Goal: Task Accomplishment & Management: Use online tool/utility

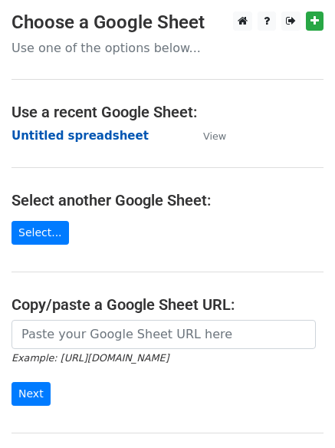
click at [48, 136] on strong "Untitled spreadsheet" at bounding box center [80, 136] width 137 height 14
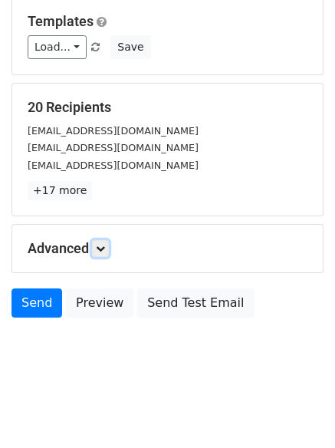
drag, startPoint x: 99, startPoint y: 248, endPoint x: 130, endPoint y: 282, distance: 46.7
click at [100, 247] on icon at bounding box center [100, 248] width 9 height 9
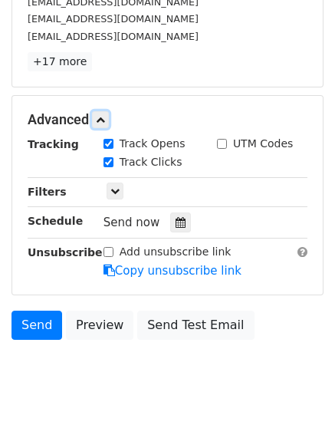
scroll to position [294, 0]
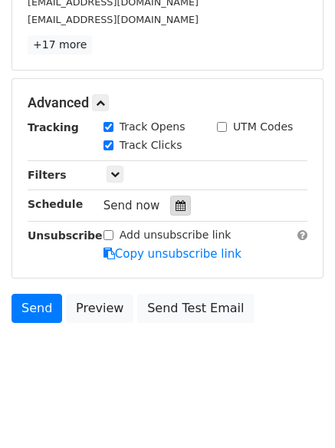
click at [176, 208] on icon at bounding box center [181, 205] width 10 height 11
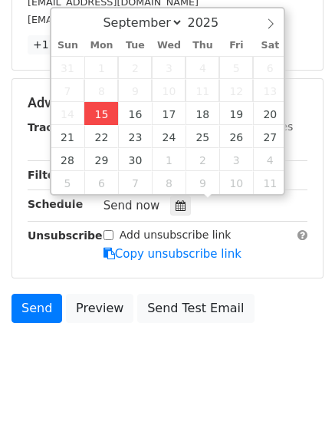
type input "2025-09-15 12:00"
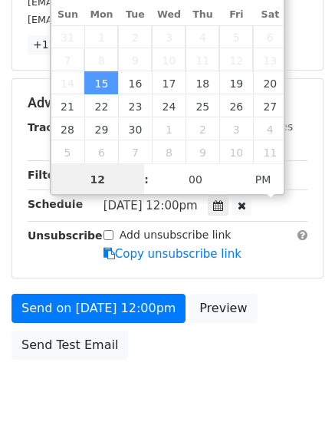
scroll to position [1, 0]
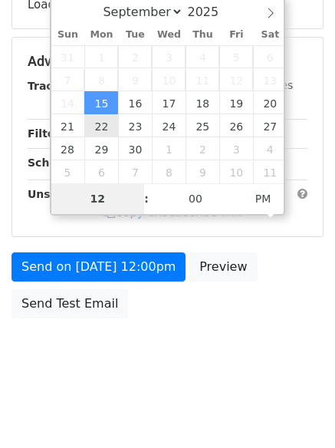
type input "4"
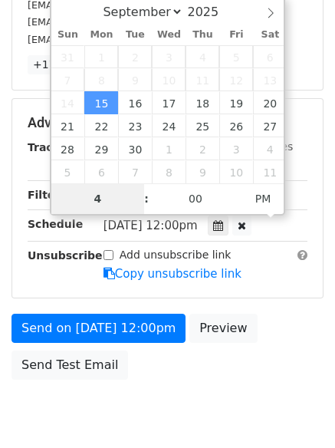
scroll to position [294, 0]
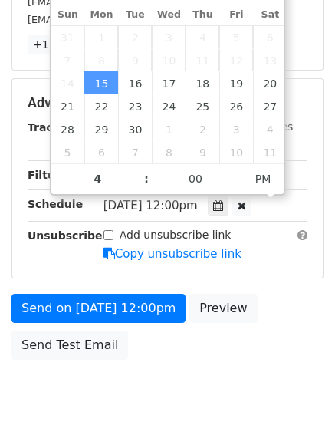
type input "2025-09-15 16:00"
click at [156, 390] on body "New Campaign Daily emails left: 50 Google Sheet: Untitled spreadsheet Variables…" at bounding box center [167, 74] width 335 height 712
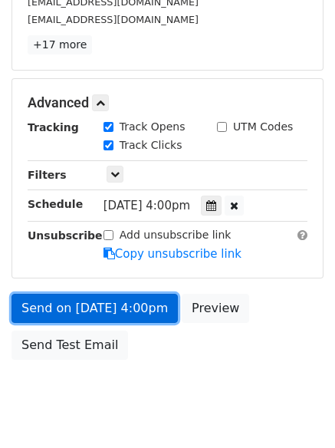
click at [110, 297] on link "Send on Sep 15 at 4:00pm" at bounding box center [95, 308] width 167 height 29
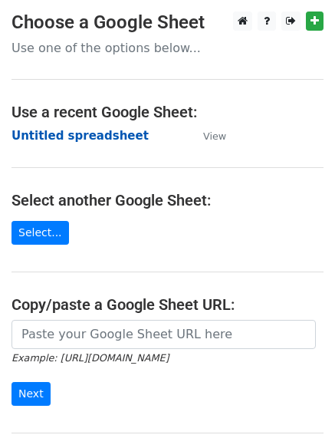
click at [47, 137] on strong "Untitled spreadsheet" at bounding box center [80, 136] width 137 height 14
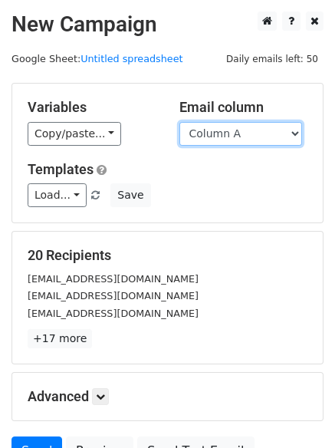
click at [228, 133] on select "Column A Column B Column C Column D Column E Column F" at bounding box center [241, 134] width 123 height 24
select select "Column B"
click at [180, 122] on select "Column A Column B Column C Column D Column E Column F" at bounding box center [241, 134] width 123 height 24
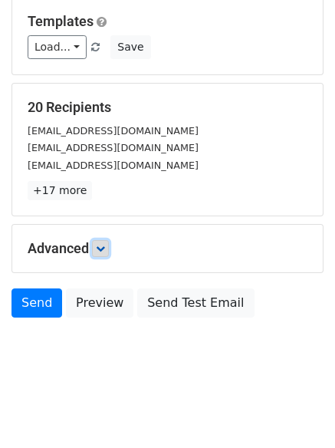
click at [102, 241] on link at bounding box center [100, 248] width 17 height 17
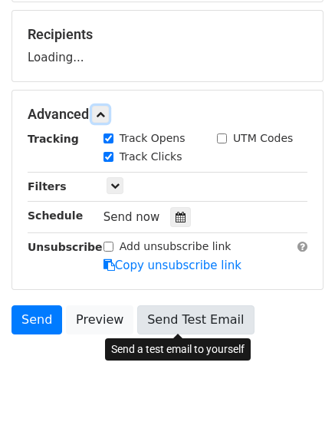
scroll to position [232, 0]
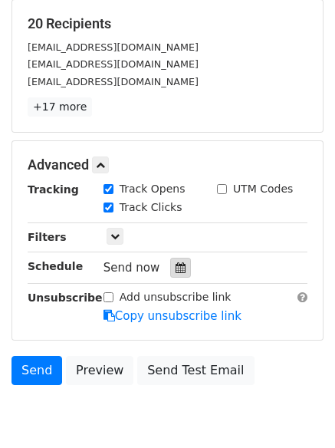
click at [176, 265] on icon at bounding box center [181, 268] width 10 height 11
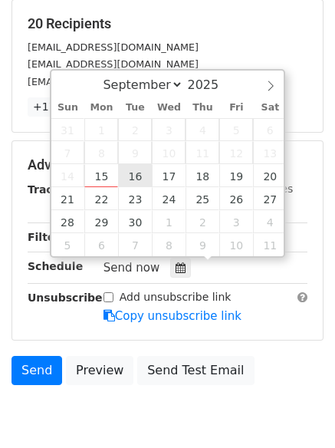
type input "2025-09-16 12:00"
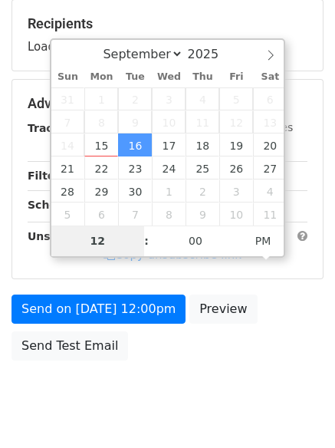
type input "5"
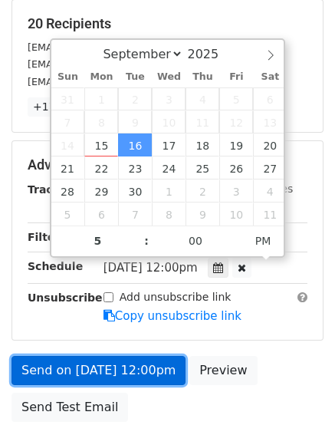
type input "2025-09-16 17:00"
click at [96, 362] on link "Send on Sep 16 at 12:00pm" at bounding box center [99, 370] width 174 height 29
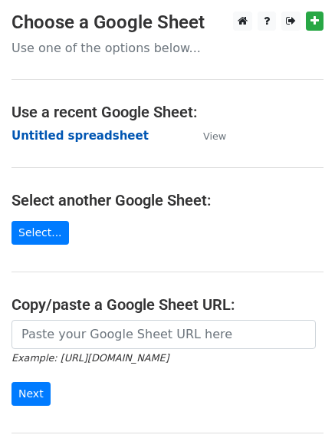
click at [42, 140] on strong "Untitled spreadsheet" at bounding box center [80, 136] width 137 height 14
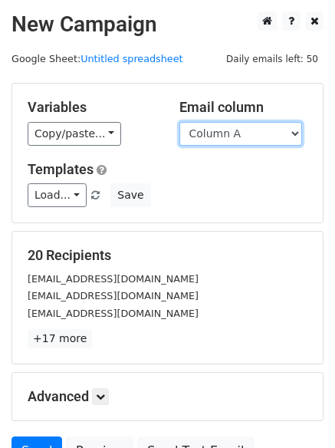
click at [248, 139] on select "Column A Column B Column C Column D Column E Column F" at bounding box center [241, 134] width 123 height 24
select select "Column C"
click at [180, 122] on select "Column A Column B Column C Column D Column E Column F" at bounding box center [241, 134] width 123 height 24
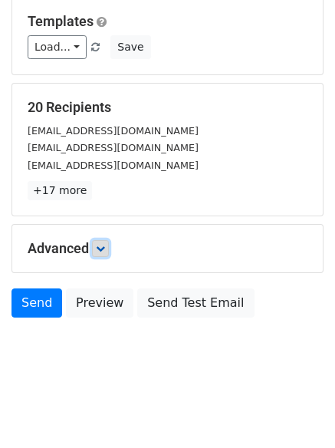
drag, startPoint x: 101, startPoint y: 249, endPoint x: 111, endPoint y: 263, distance: 18.1
click at [101, 249] on icon at bounding box center [100, 248] width 9 height 9
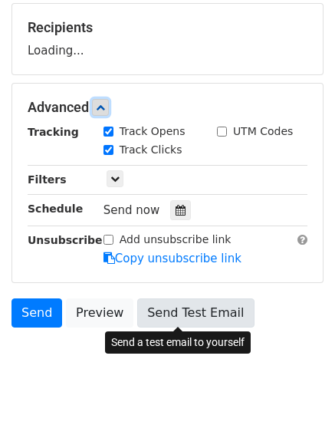
scroll to position [230, 0]
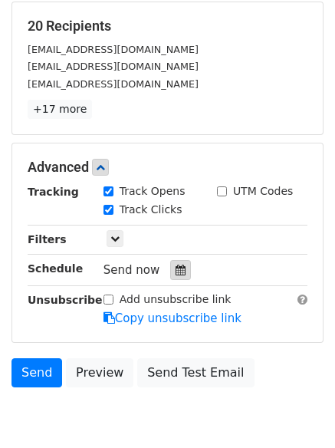
click at [176, 269] on icon at bounding box center [181, 270] width 10 height 11
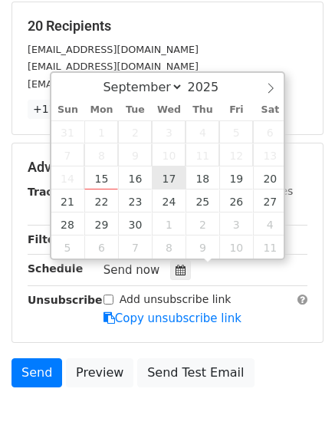
type input "2025-09-17 12:00"
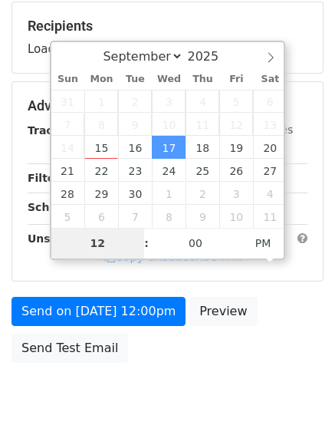
type input "6"
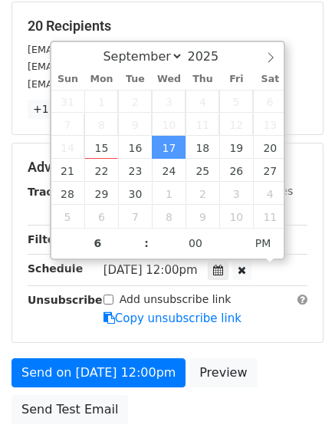
type input "2025-09-17 18:00"
click at [97, 355] on form "Variables Copy/paste... {{Column A}} {{Column B}} {{Column C}} {{Column D}} {{C…" at bounding box center [168, 142] width 312 height 579
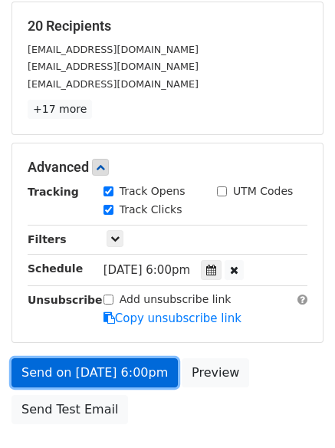
click at [98, 365] on link "Send on Sep 17 at 6:00pm" at bounding box center [95, 372] width 167 height 29
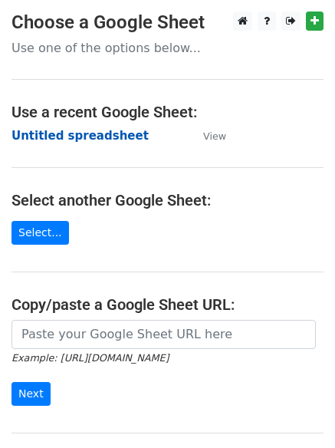
click at [45, 140] on strong "Untitled spreadsheet" at bounding box center [80, 136] width 137 height 14
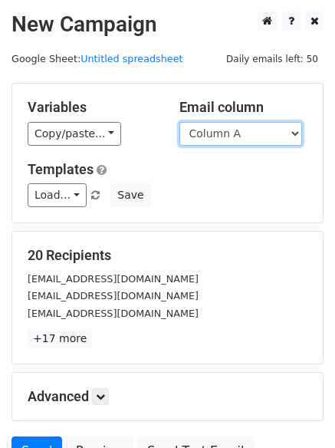
click at [229, 130] on select "Column A Column B Column C Column D Column E Column F" at bounding box center [241, 134] width 123 height 24
select select "Column D"
click at [180, 122] on select "Column A Column B Column C Column D Column E Column F" at bounding box center [241, 134] width 123 height 24
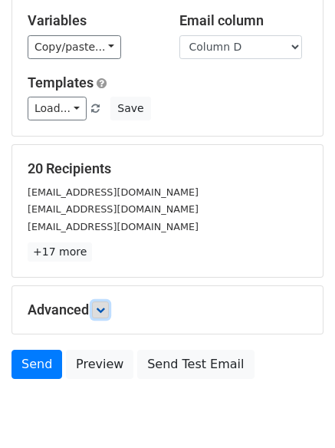
click at [101, 305] on icon at bounding box center [100, 309] width 9 height 9
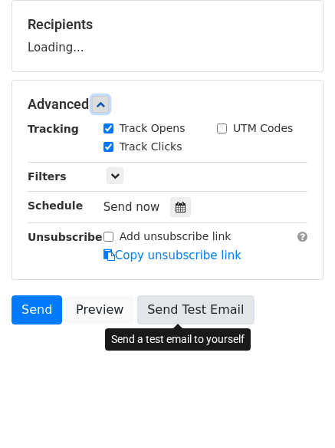
scroll to position [232, 0]
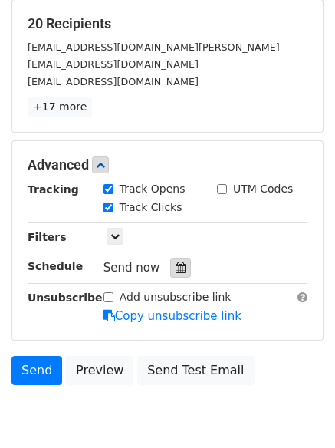
click at [170, 259] on div at bounding box center [180, 268] width 21 height 20
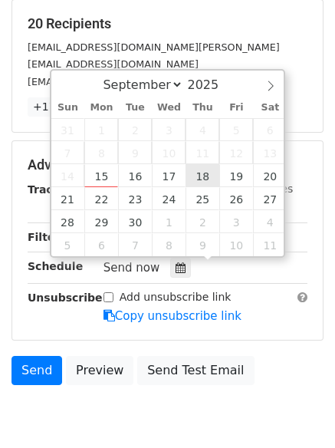
type input "2025-09-18 12:00"
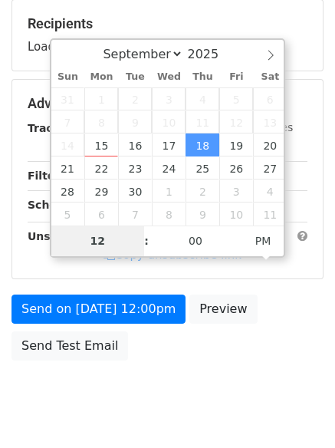
type input "7"
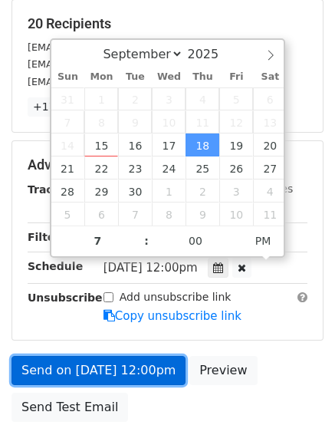
type input "2025-09-18 19:00"
click at [95, 368] on link "Send on Sep 18 at 12:00pm" at bounding box center [99, 370] width 174 height 29
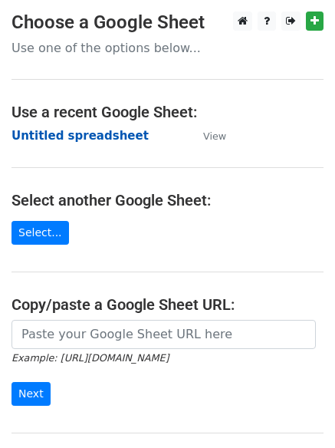
click at [49, 134] on strong "Untitled spreadsheet" at bounding box center [80, 136] width 137 height 14
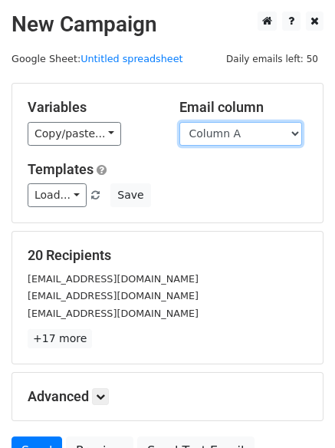
click at [239, 138] on select "Column A Column B Column C Column D Column E Column F" at bounding box center [241, 134] width 123 height 24
select select "Column E"
click at [180, 122] on select "Column A Column B Column C Column D Column E Column F" at bounding box center [241, 134] width 123 height 24
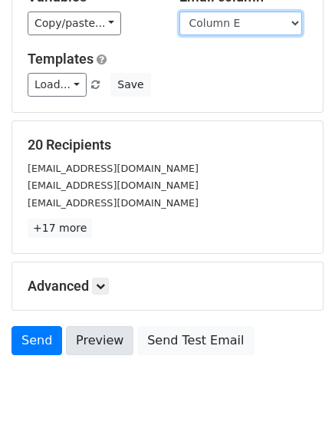
scroll to position [148, 0]
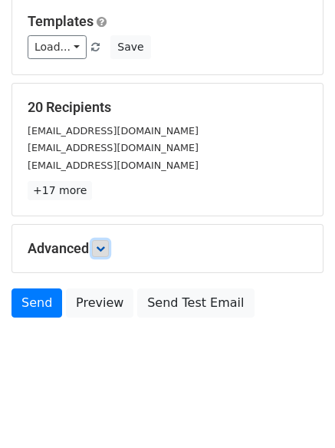
click at [101, 253] on link at bounding box center [100, 248] width 17 height 17
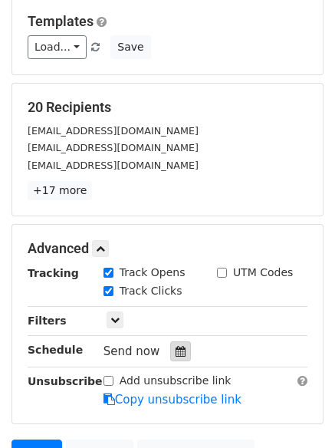
click at [176, 353] on icon at bounding box center [181, 351] width 10 height 11
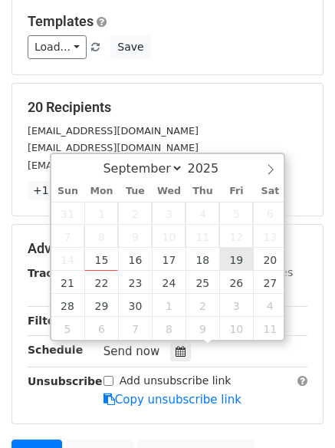
type input "[DATE] 12:00"
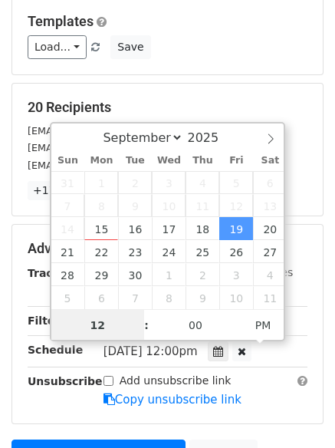
scroll to position [1, 0]
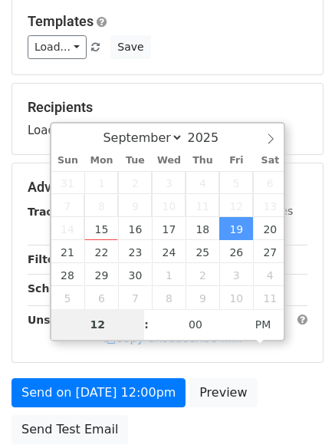
type input "8"
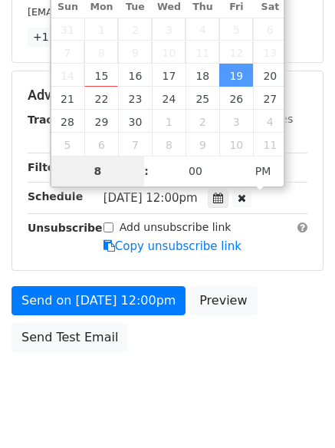
scroll to position [335, 0]
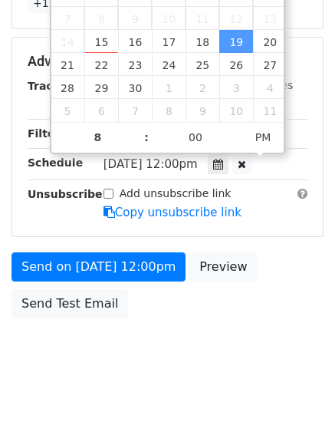
type input "[DATE] 20:00"
click at [102, 249] on form "Variables Copy/paste... {{Column A}} {{Column B}} {{Column C}} {{Column D}} {{C…" at bounding box center [168, 36] width 312 height 579
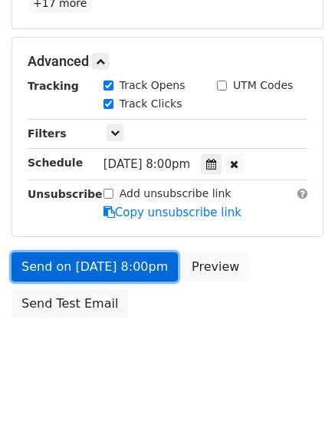
click at [101, 264] on link "Send on [DATE] 8:00pm" at bounding box center [95, 267] width 167 height 29
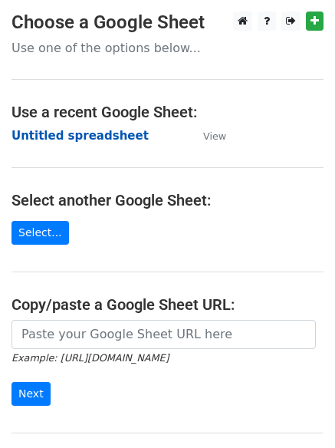
click at [29, 129] on strong "Untitled spreadsheet" at bounding box center [80, 136] width 137 height 14
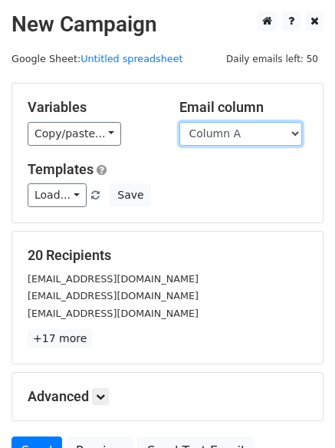
click at [246, 136] on select "Column A Column B Column C Column D Column E Column F" at bounding box center [241, 134] width 123 height 24
select select "Column F"
click at [180, 122] on select "Column A Column B Column C Column D Column E Column F" at bounding box center [241, 134] width 123 height 24
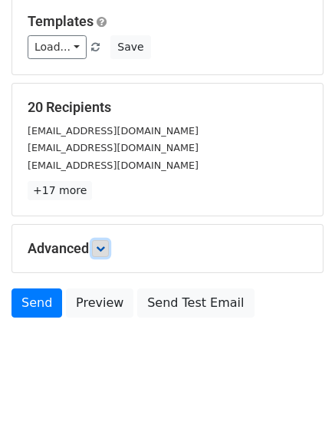
click at [99, 241] on link at bounding box center [100, 248] width 17 height 17
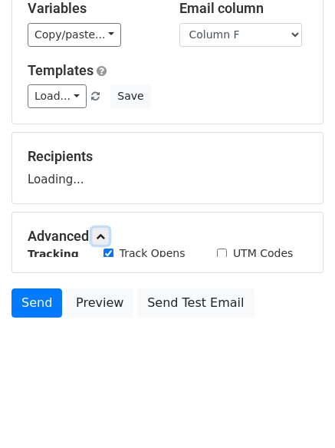
scroll to position [148, 0]
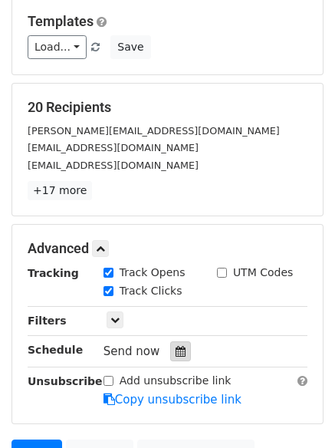
click at [170, 345] on div at bounding box center [180, 352] width 21 height 20
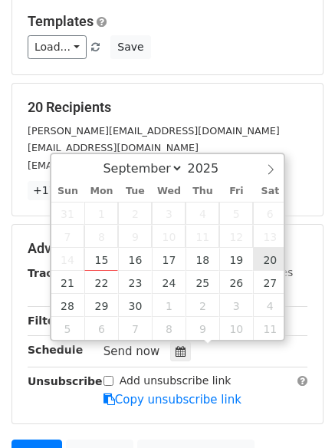
type input "[DATE] 12:00"
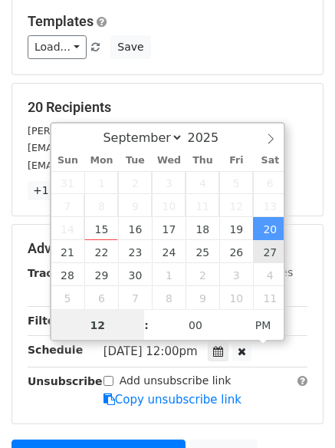
scroll to position [1, 0]
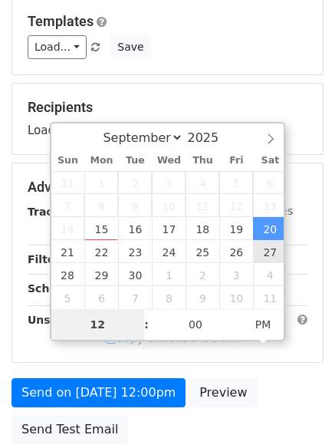
type input "9"
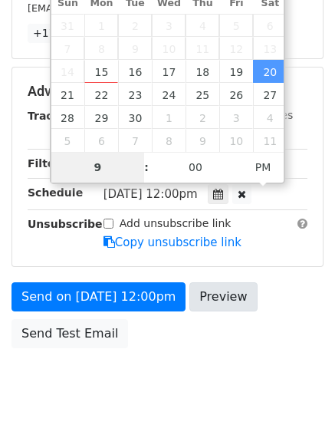
scroll to position [335, 0]
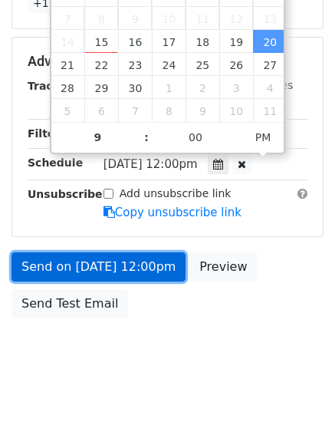
type input "[DATE] 21:00"
click at [97, 259] on link "Send on [DATE] 12:00pm" at bounding box center [99, 267] width 174 height 29
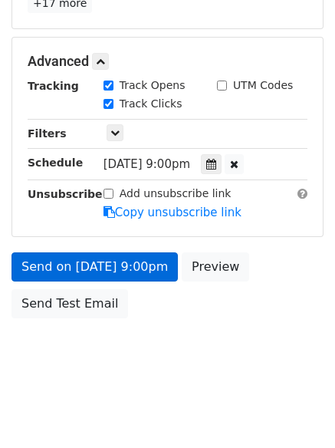
scroll to position [274, 0]
